Goal: Task Accomplishment & Management: Manage account settings

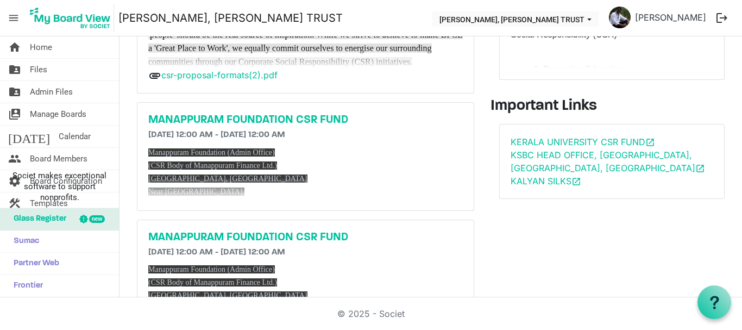
scroll to position [128, 0]
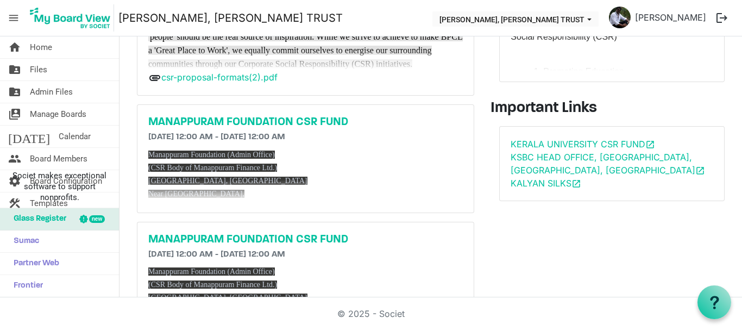
click at [14, 22] on span "menu" at bounding box center [13, 18] width 21 height 21
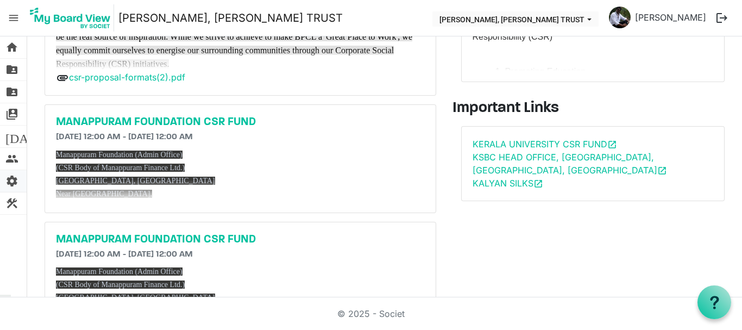
click at [14, 183] on span "settings" at bounding box center [11, 181] width 13 height 22
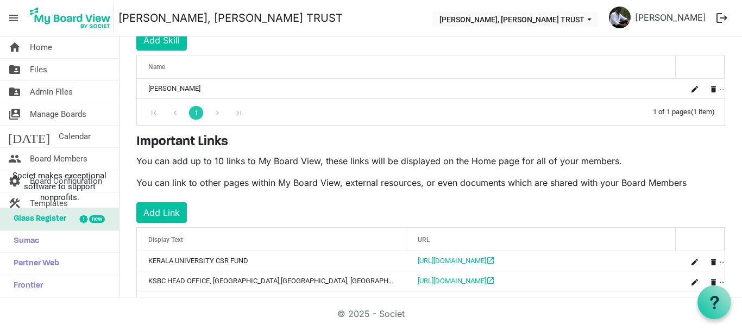
scroll to position [235, 0]
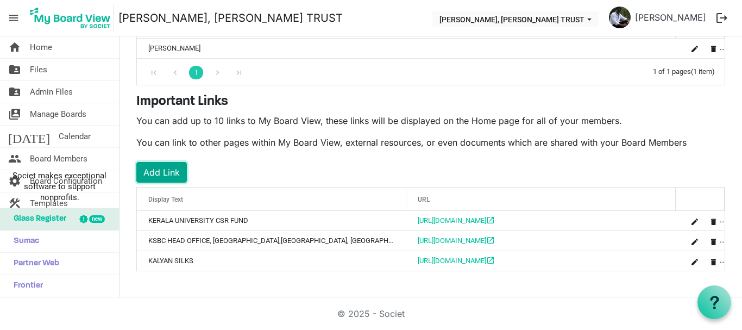
click at [168, 171] on button "Add Link" at bounding box center [161, 172] width 51 height 21
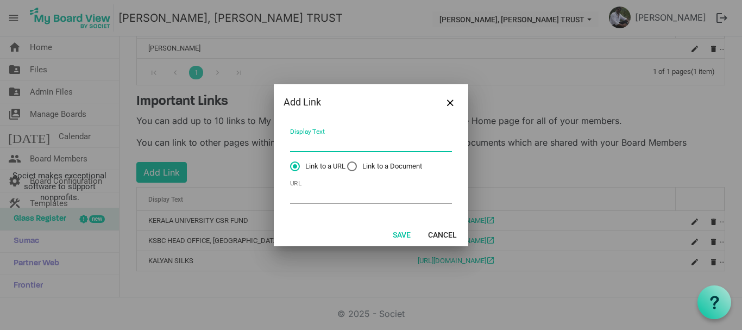
click at [316, 135] on input "Display Text" at bounding box center [371, 143] width 162 height 17
click at [300, 194] on input "URL" at bounding box center [371, 195] width 162 height 17
paste input "https://ongccsr.co.in/"
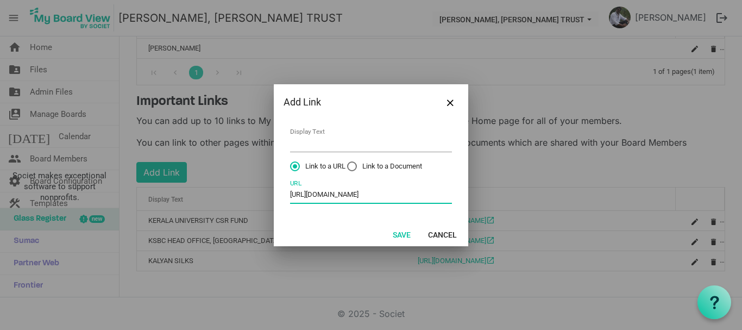
type input "https://ongccsr.co.in/"
click at [322, 144] on input "Display Text" at bounding box center [371, 143] width 162 height 17
drag, startPoint x: 324, startPoint y: 141, endPoint x: 281, endPoint y: 140, distance: 43.5
click at [281, 140] on div "ongc csr Display Text Link to a URL Link to a Document https://ongccsr.co.in/ U…" at bounding box center [371, 171] width 194 height 102
type input "ONGC CSR"
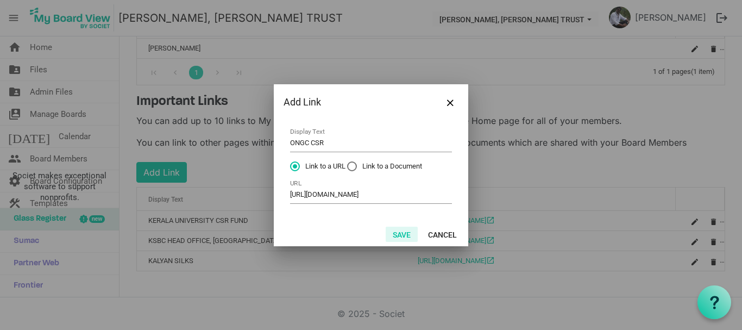
click at [396, 236] on button "Save" at bounding box center [402, 234] width 32 height 15
